Goal: Transaction & Acquisition: Purchase product/service

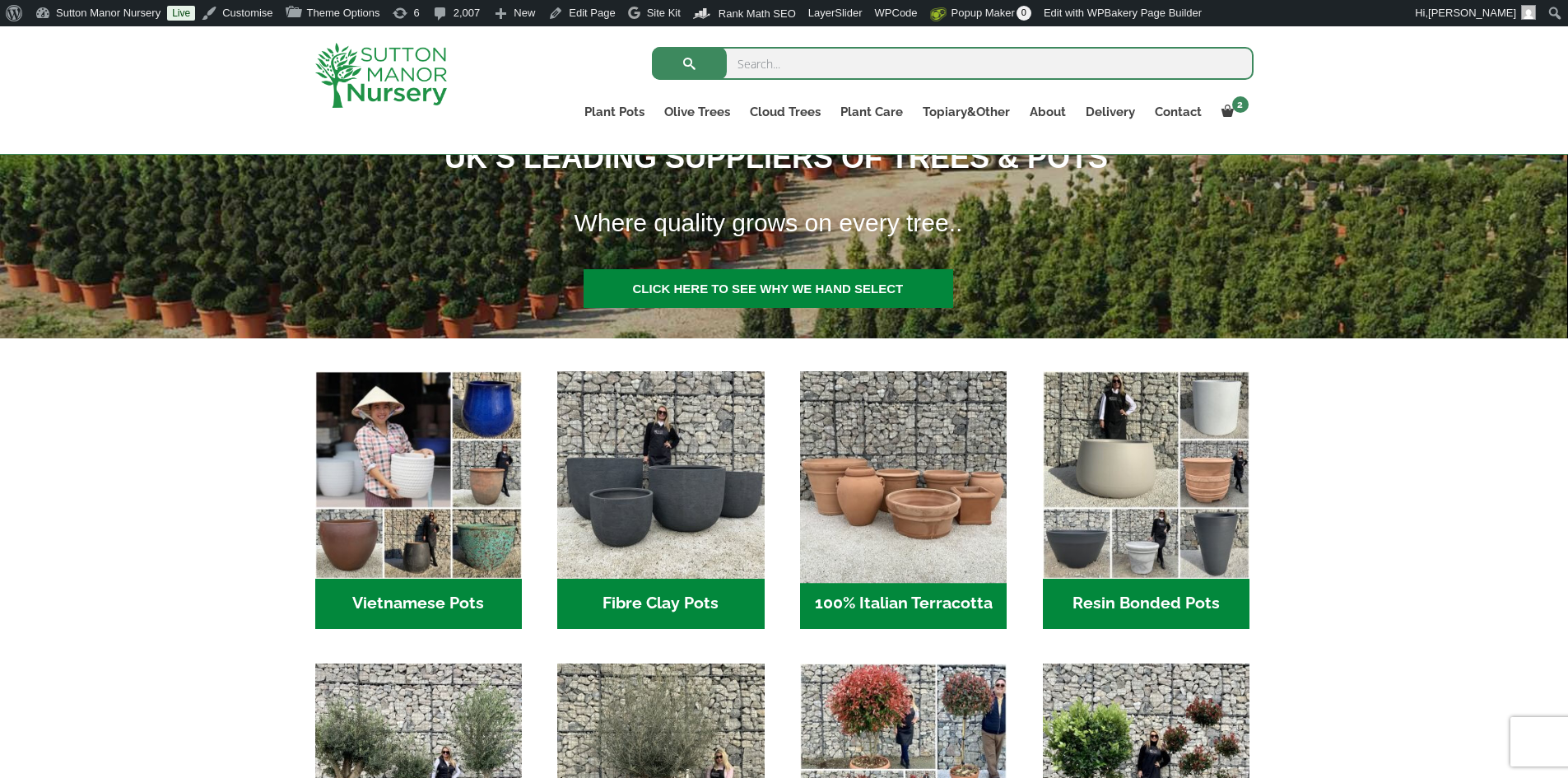
scroll to position [412, 0]
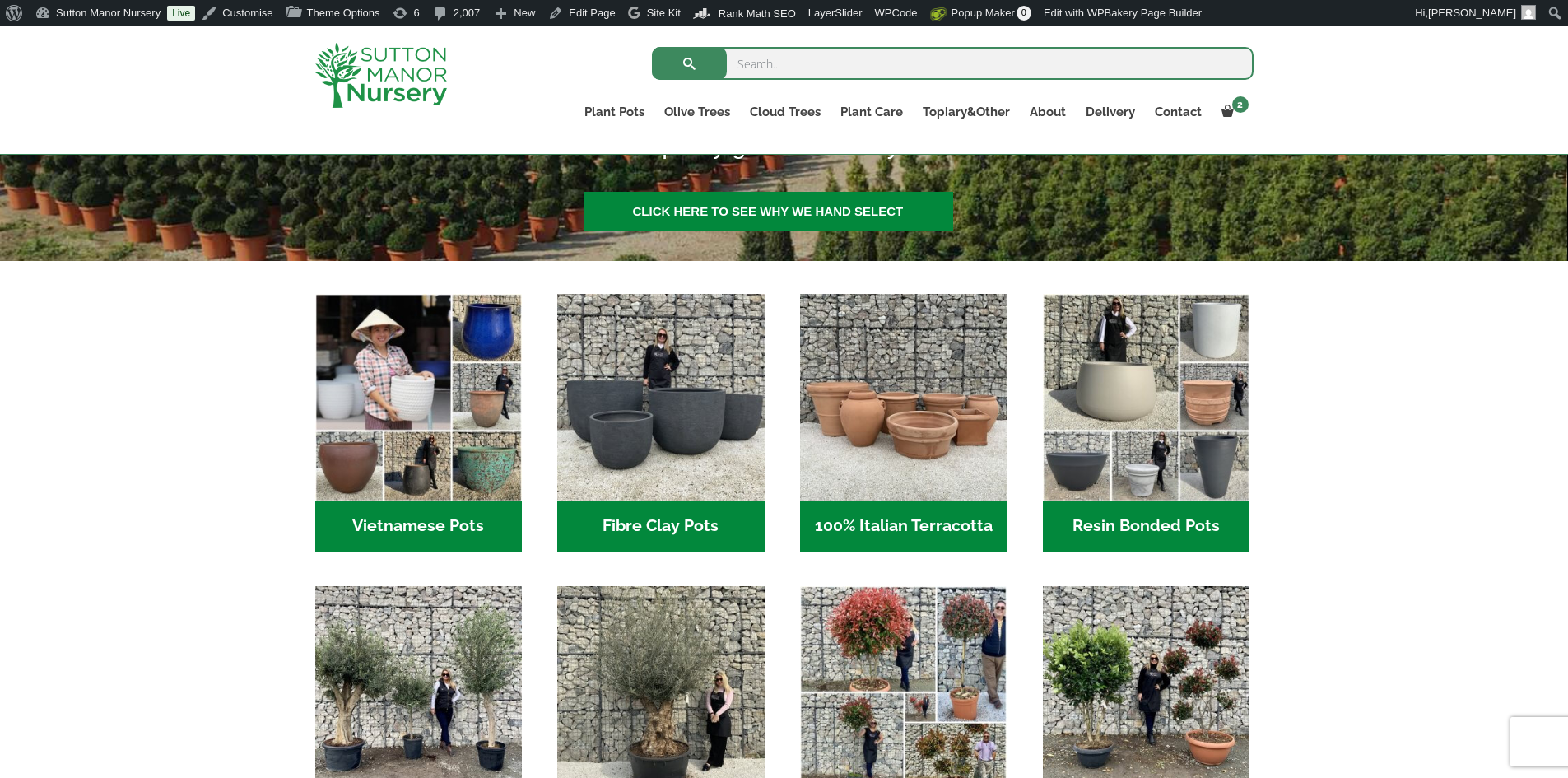
click at [501, 518] on h2 "Vietnamese Pots (55)" at bounding box center [418, 527] width 207 height 51
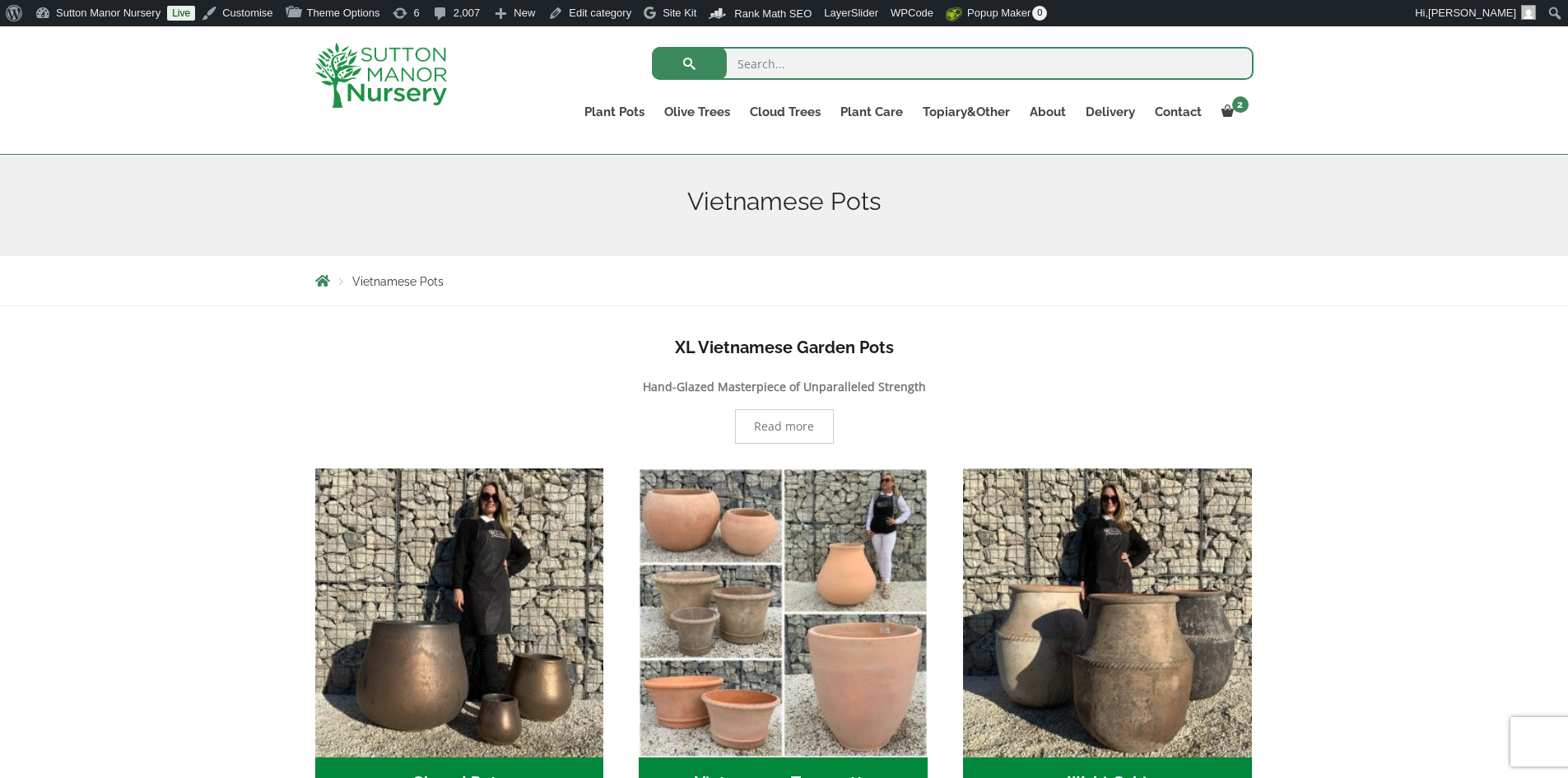
scroll to position [165, 0]
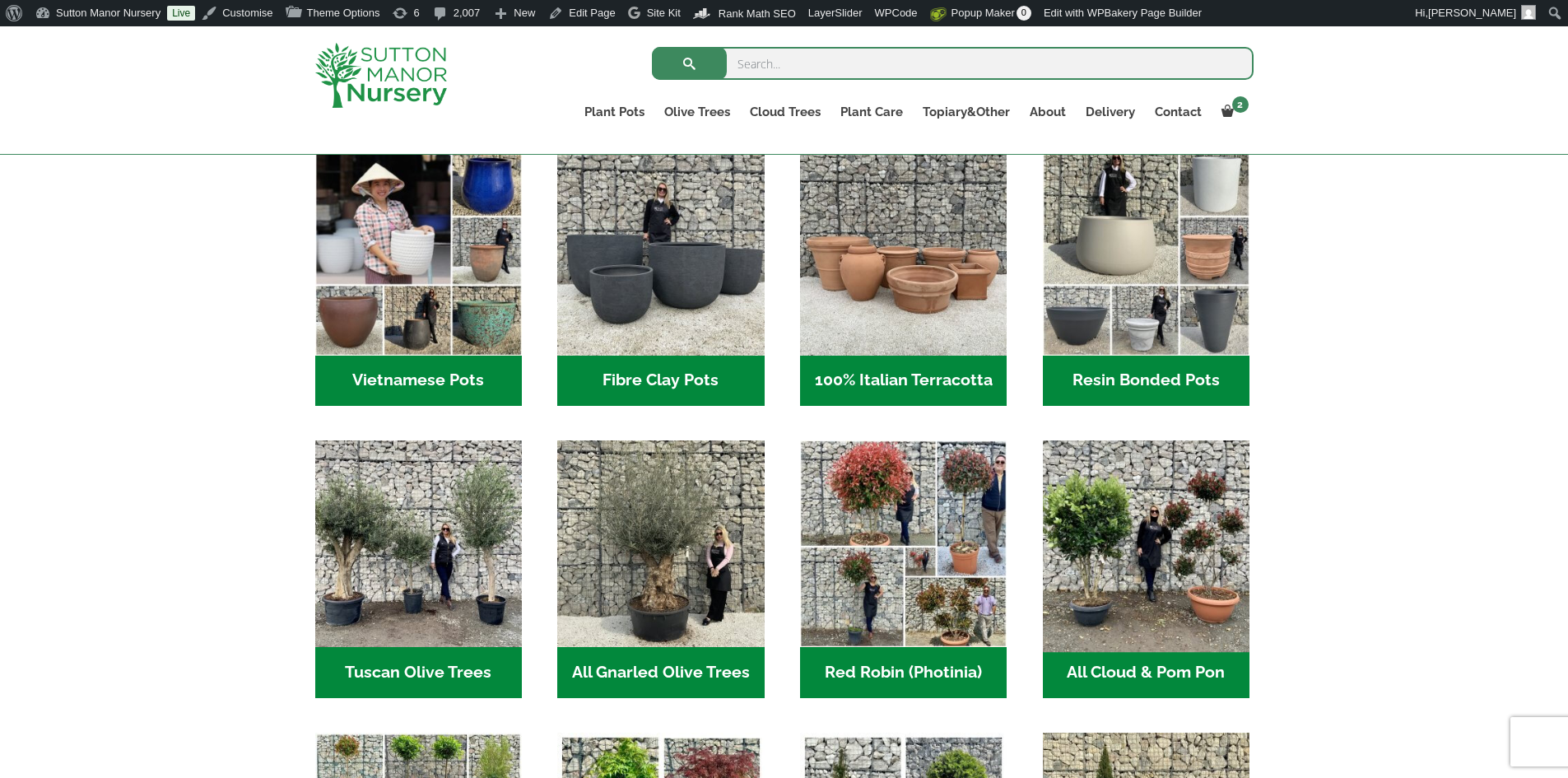
scroll to position [577, 0]
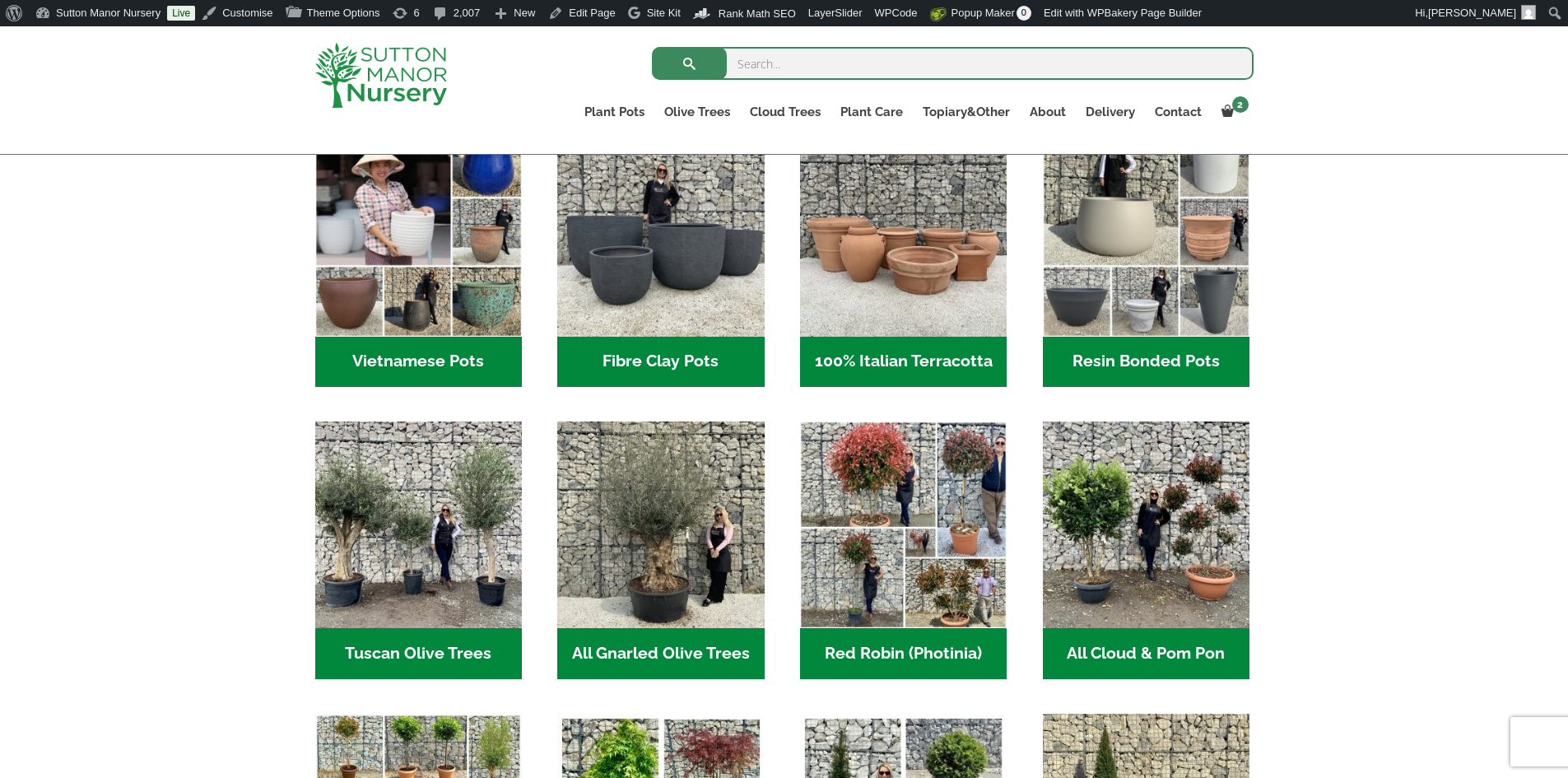
click at [1158, 351] on h2 "Resin Bonded Pots (212)" at bounding box center [1146, 362] width 207 height 51
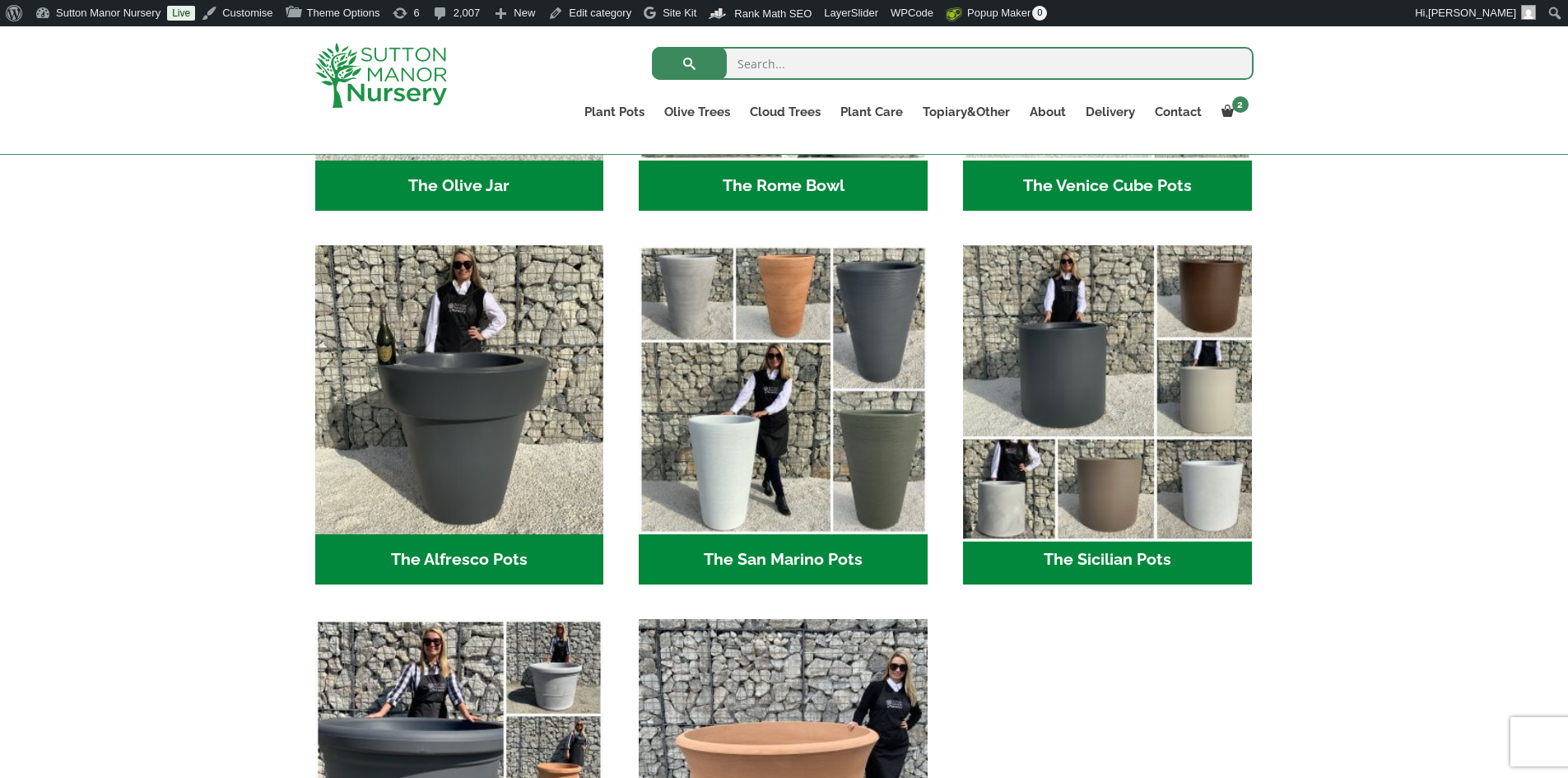
scroll to position [1729, 0]
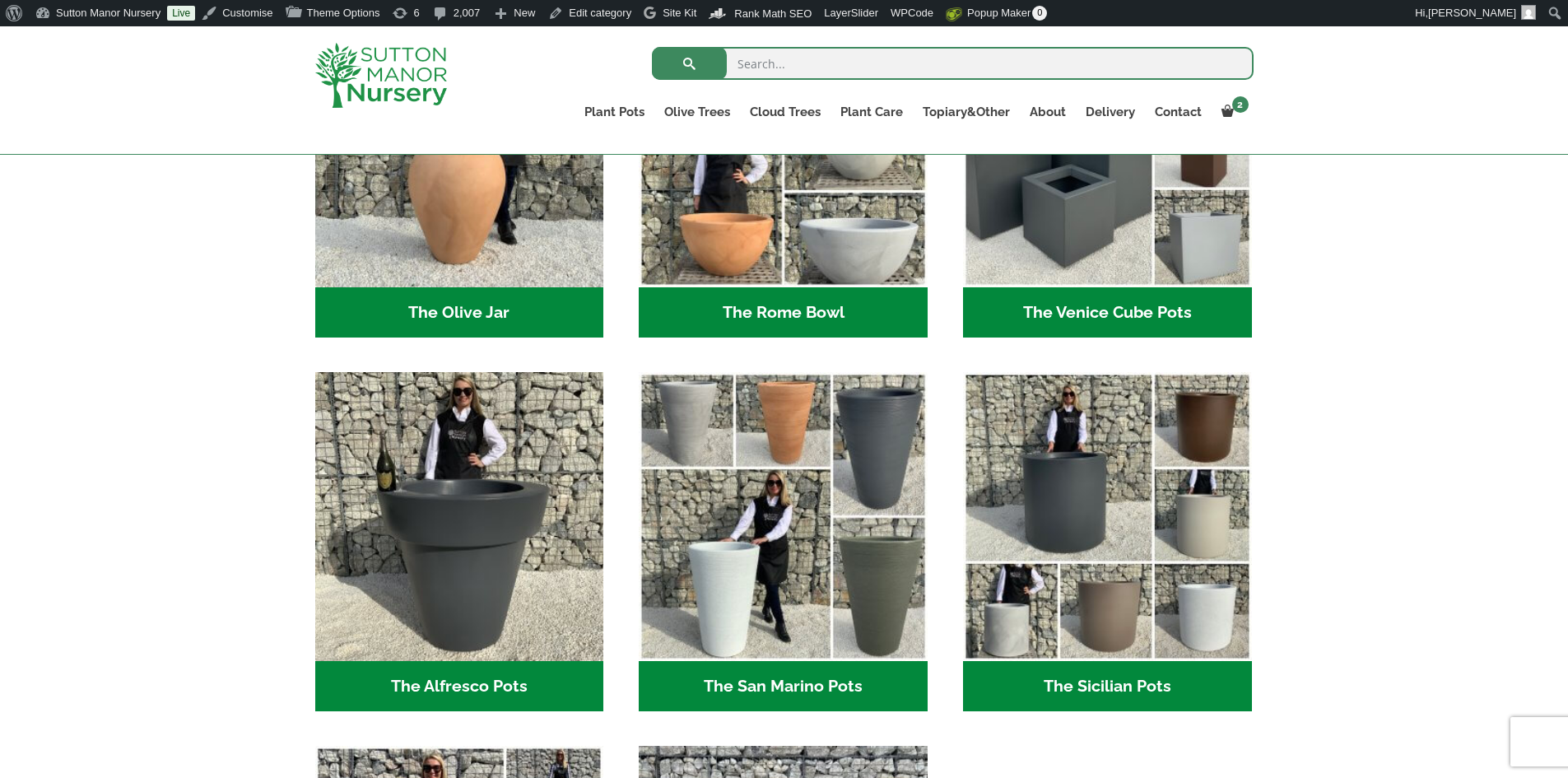
click at [1163, 311] on h2 "The Venice Cube Pots (12)" at bounding box center [1107, 312] width 289 height 51
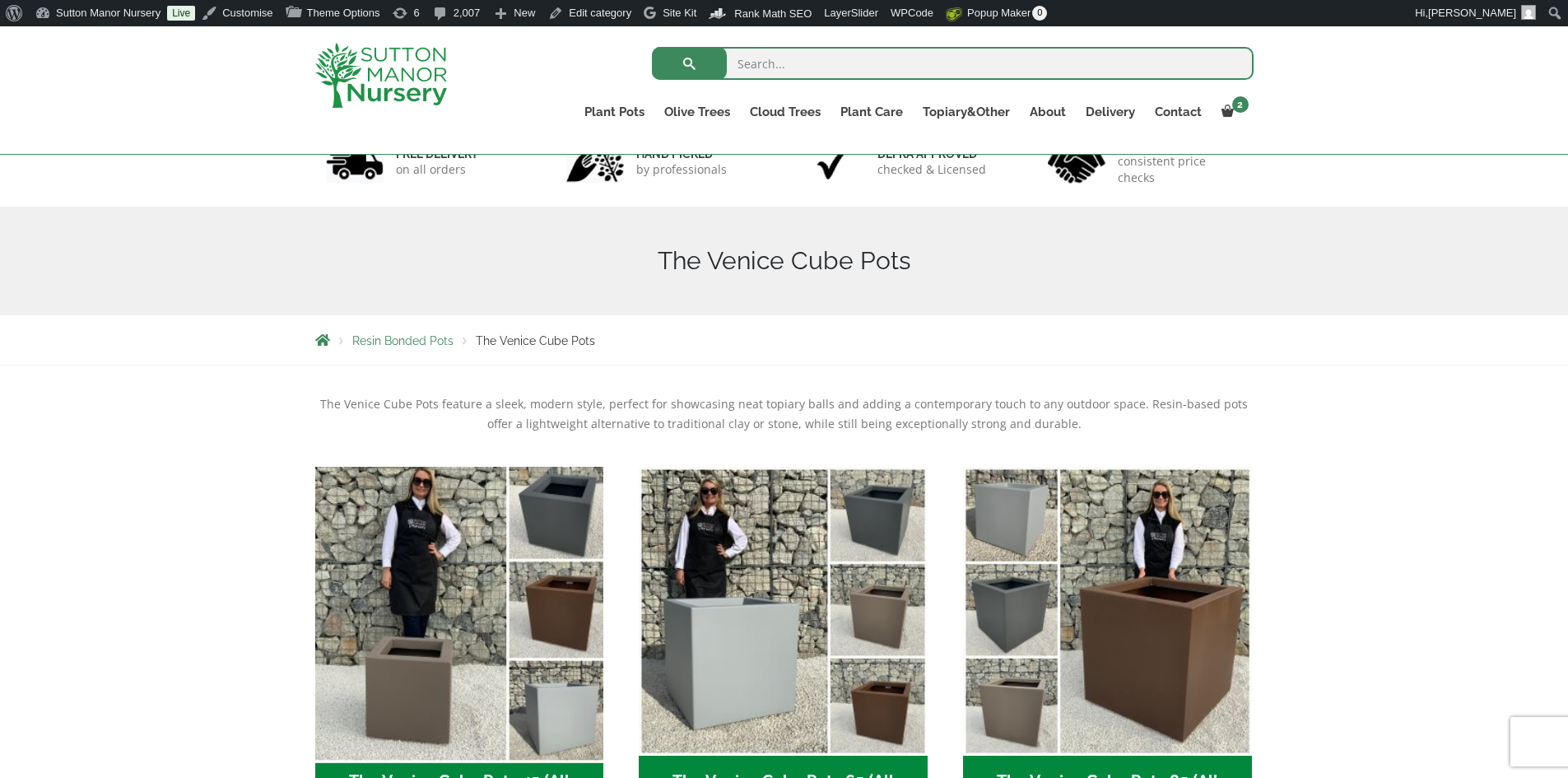
scroll to position [330, 0]
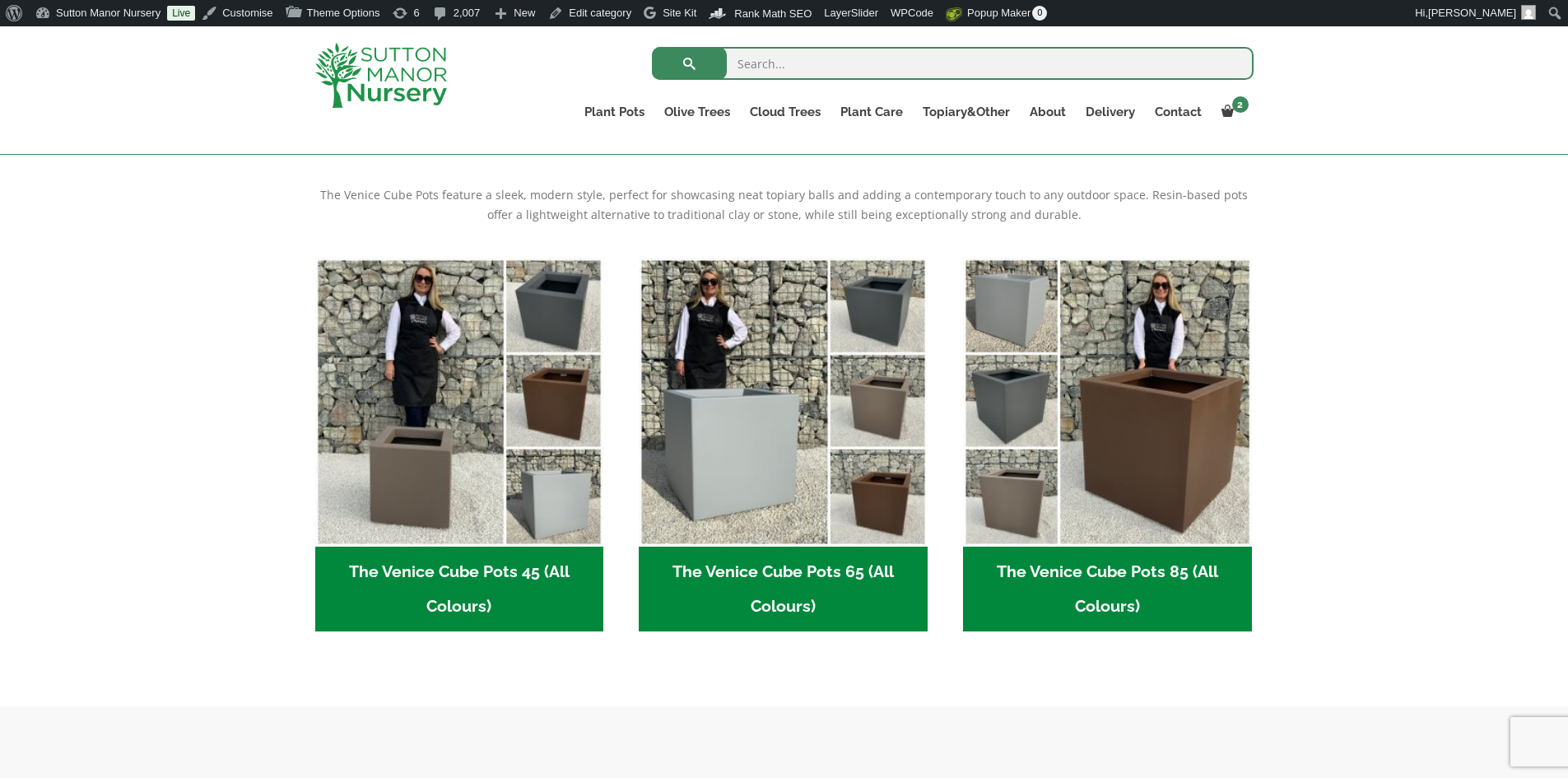
click at [815, 572] on h2 "The Venice Cube Pots 65 (All Colours) (4)" at bounding box center [782, 590] width 289 height 85
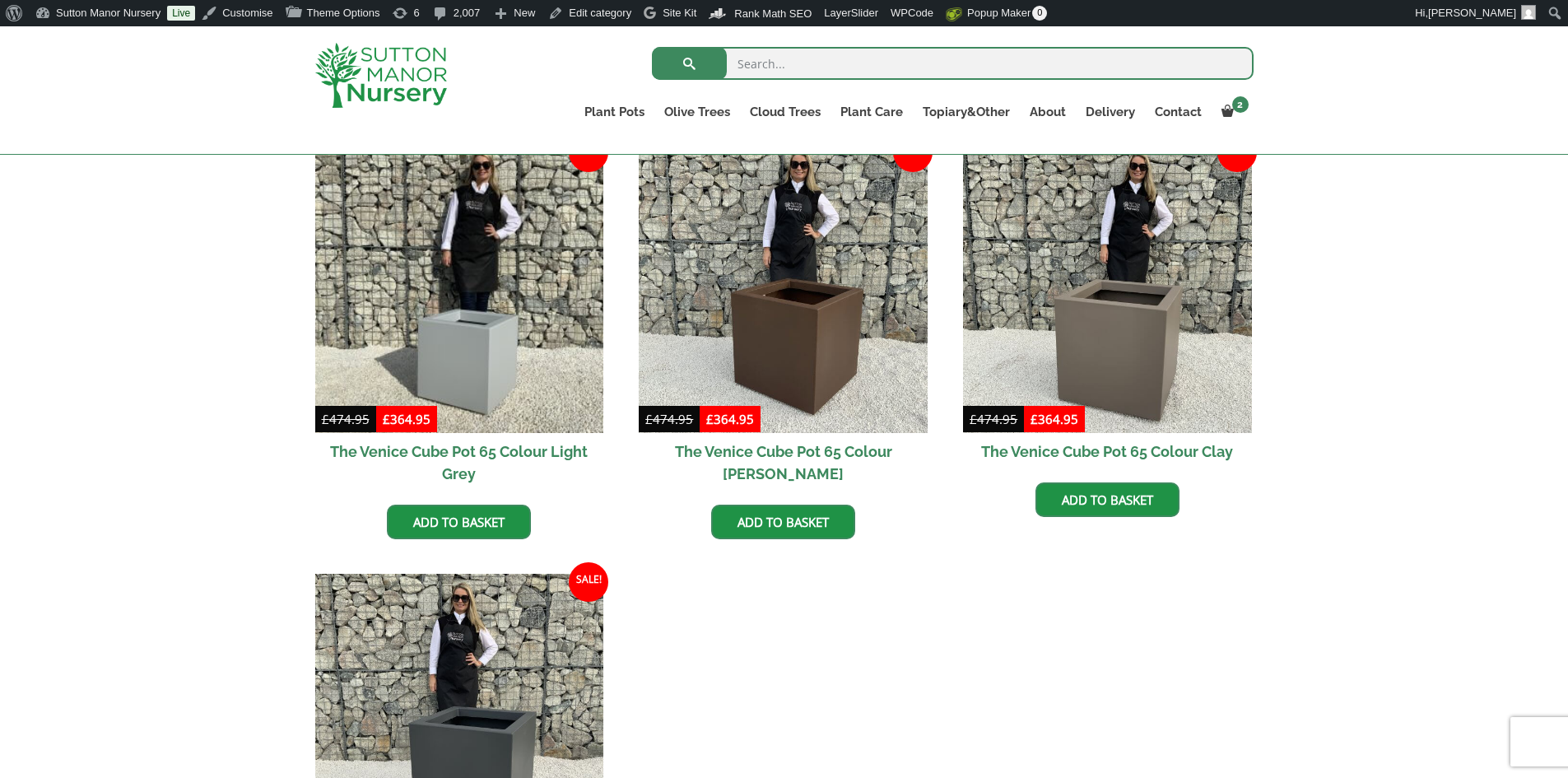
scroll to position [577, 0]
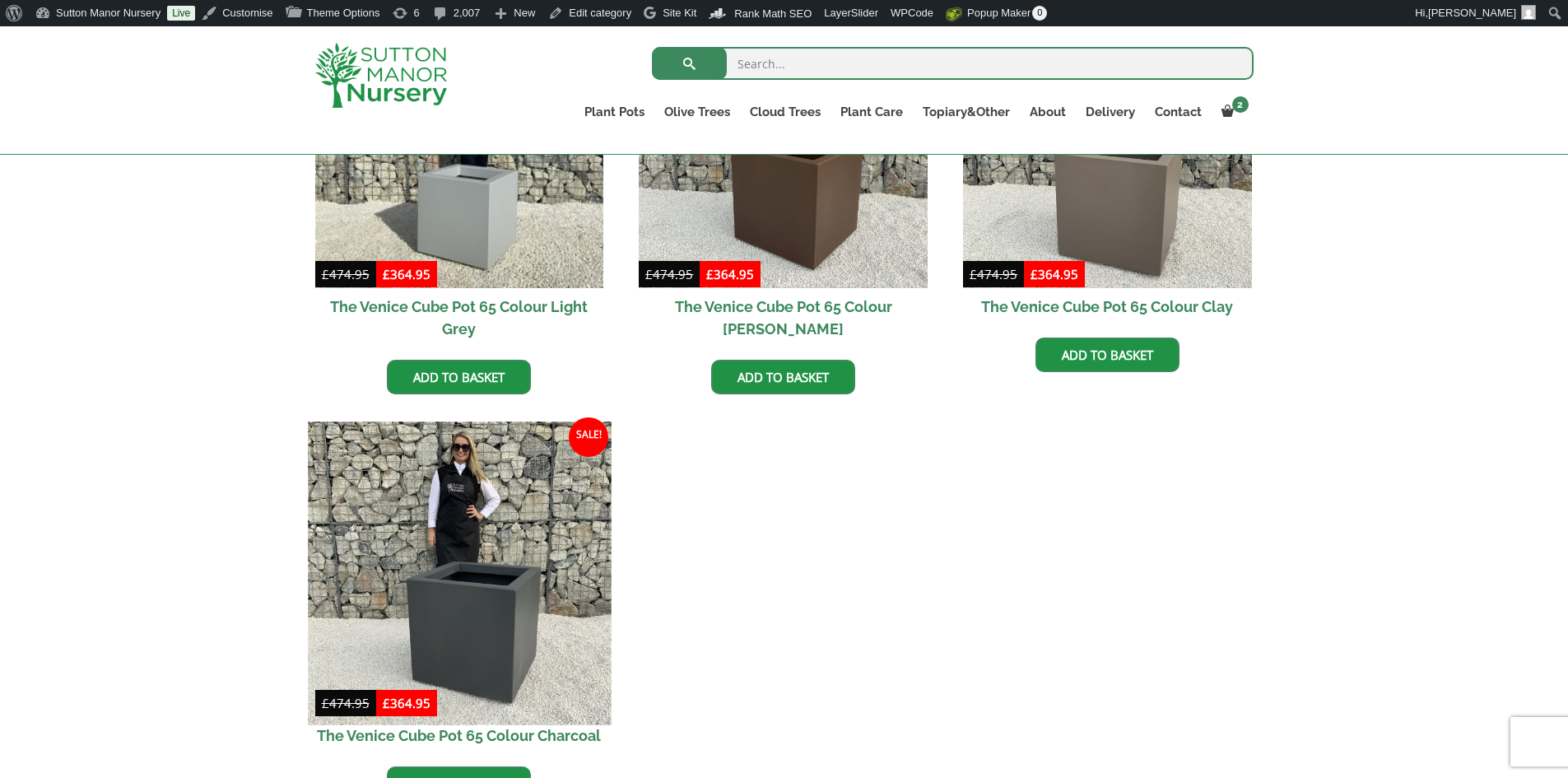
click at [517, 558] on img at bounding box center [459, 572] width 303 height 303
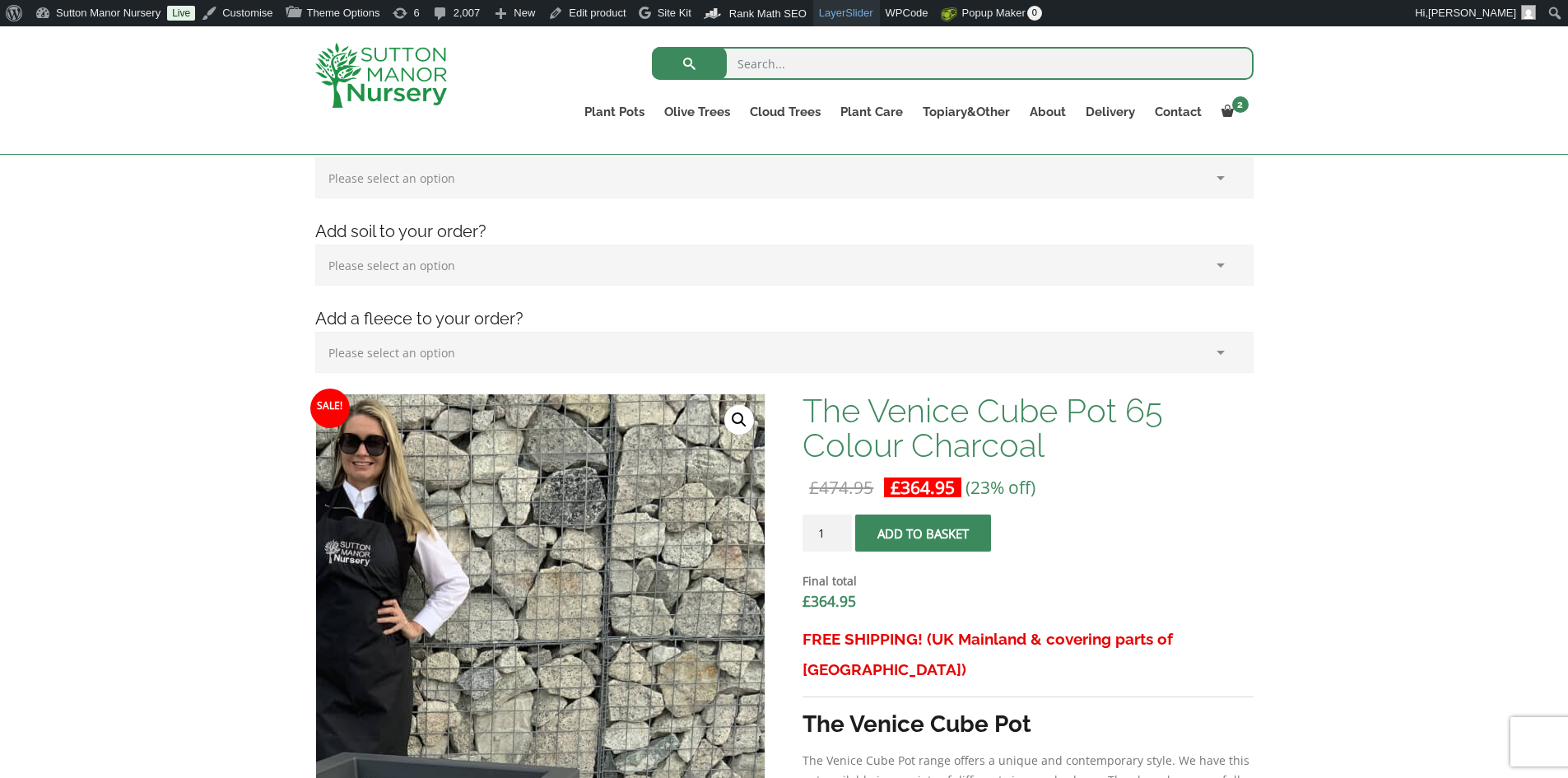
scroll to position [165, 0]
